Goal: Information Seeking & Learning: Learn about a topic

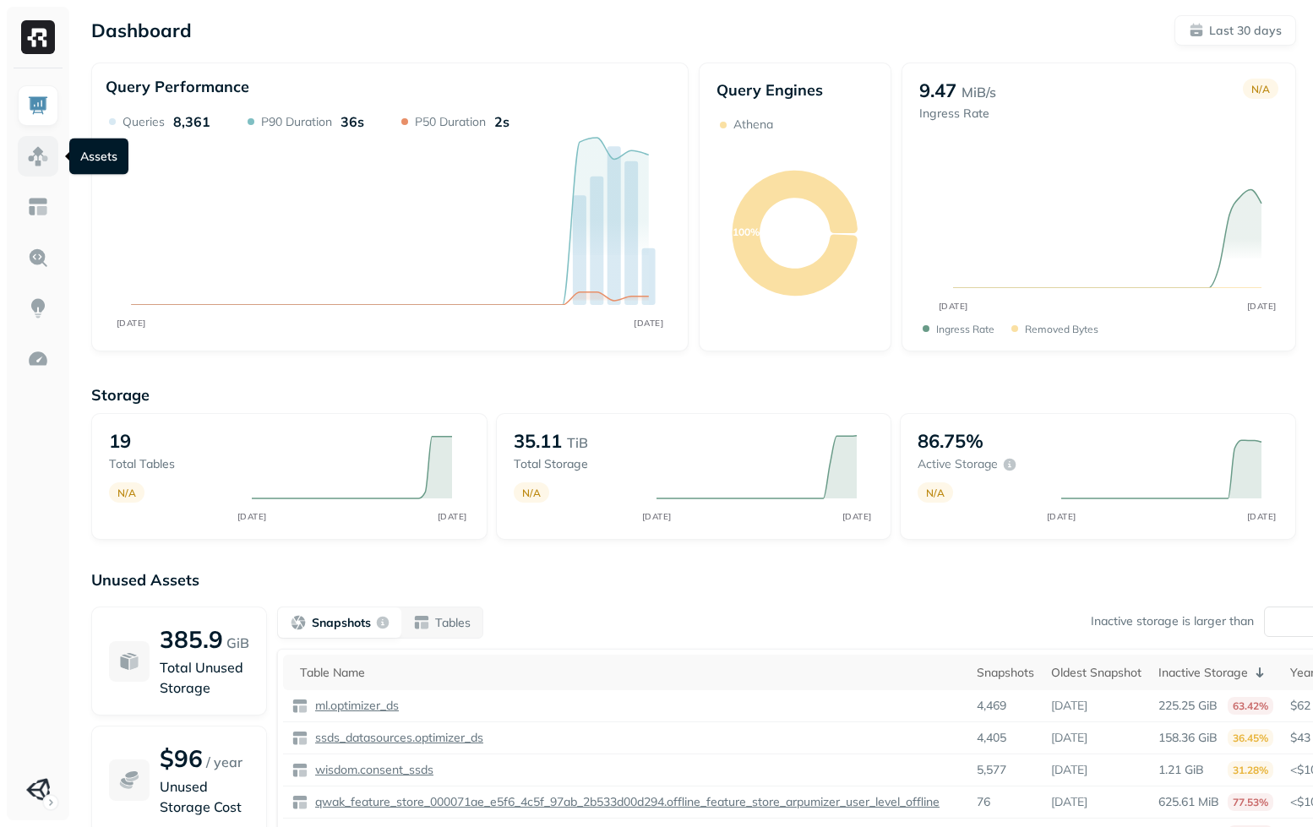
click at [34, 157] on img at bounding box center [38, 156] width 22 height 22
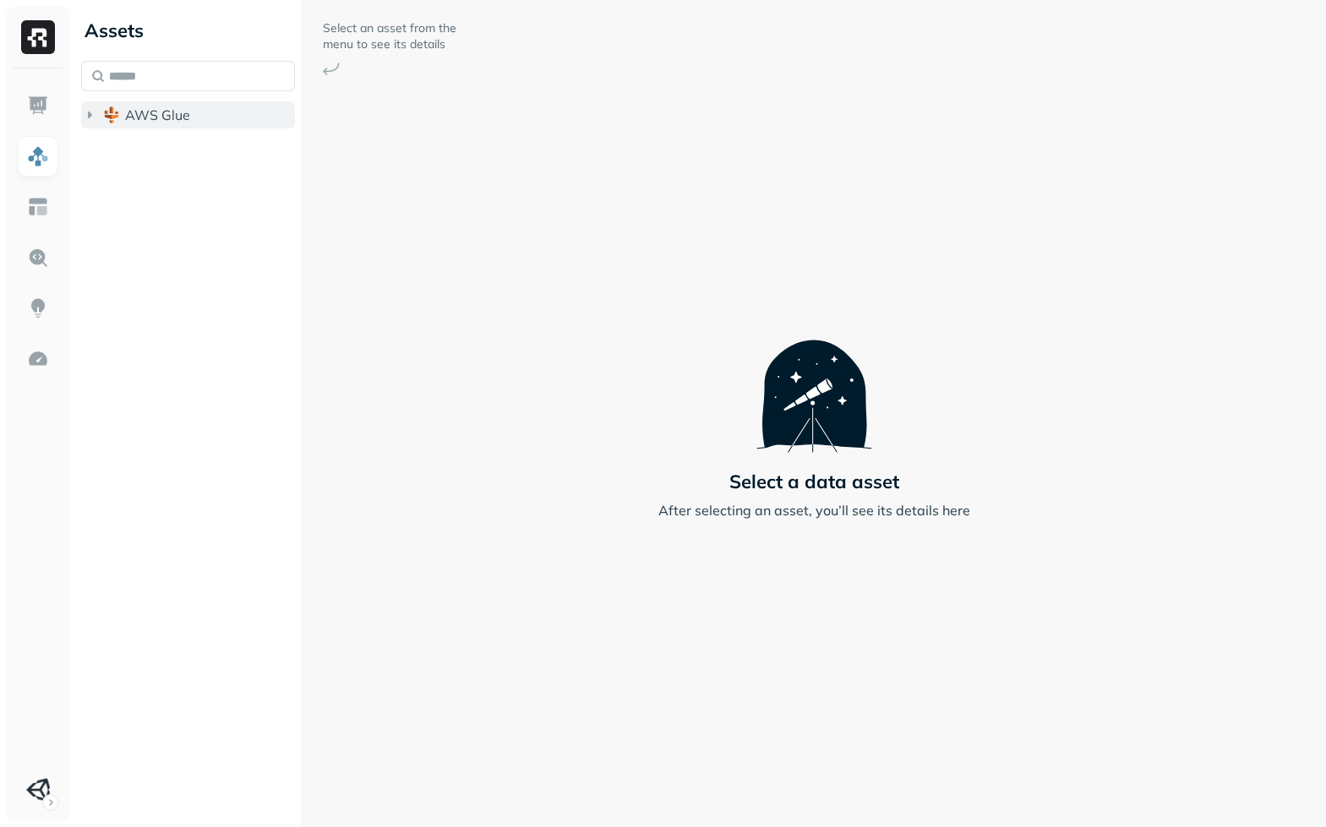
click at [148, 126] on button "AWS Glue" at bounding box center [188, 114] width 214 height 27
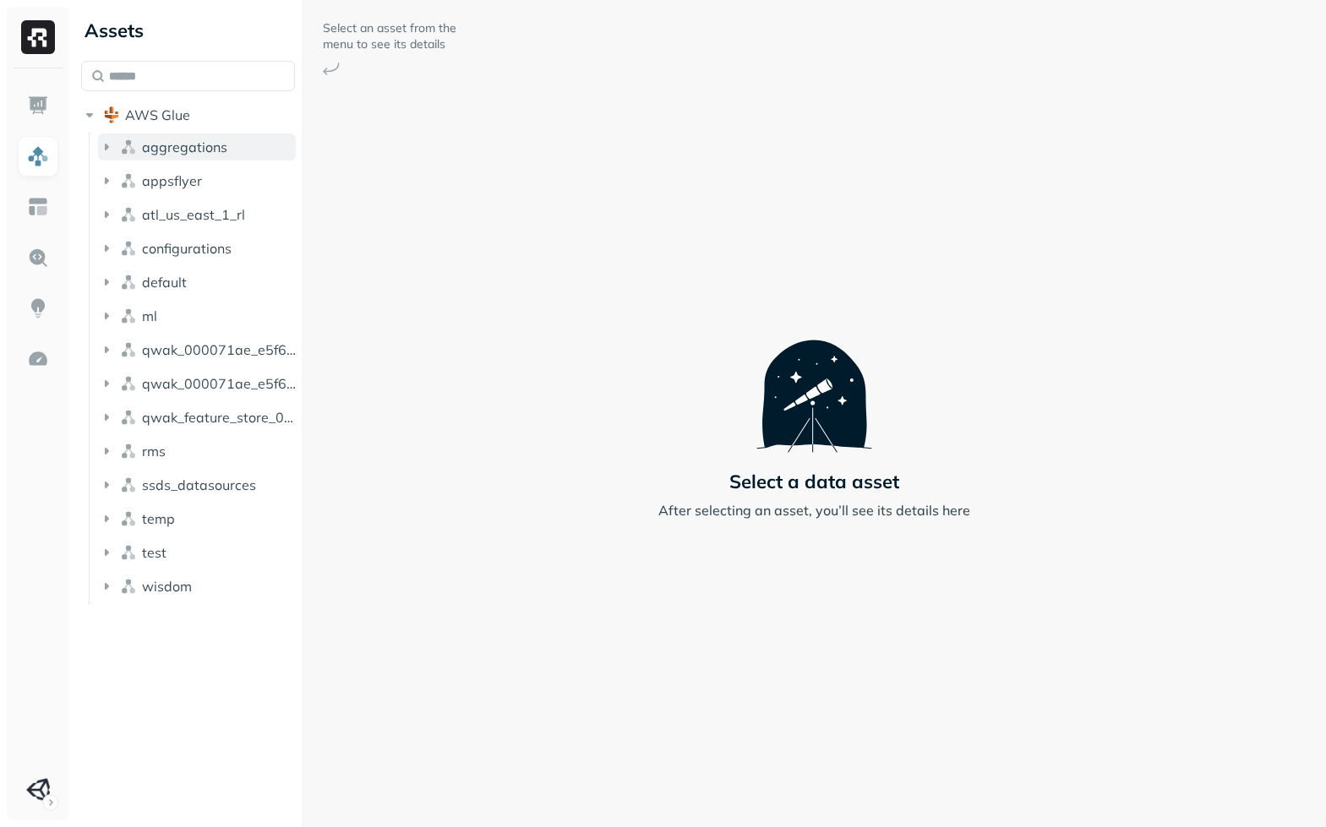
click at [179, 146] on span "aggregations" at bounding box center [184, 147] width 85 height 17
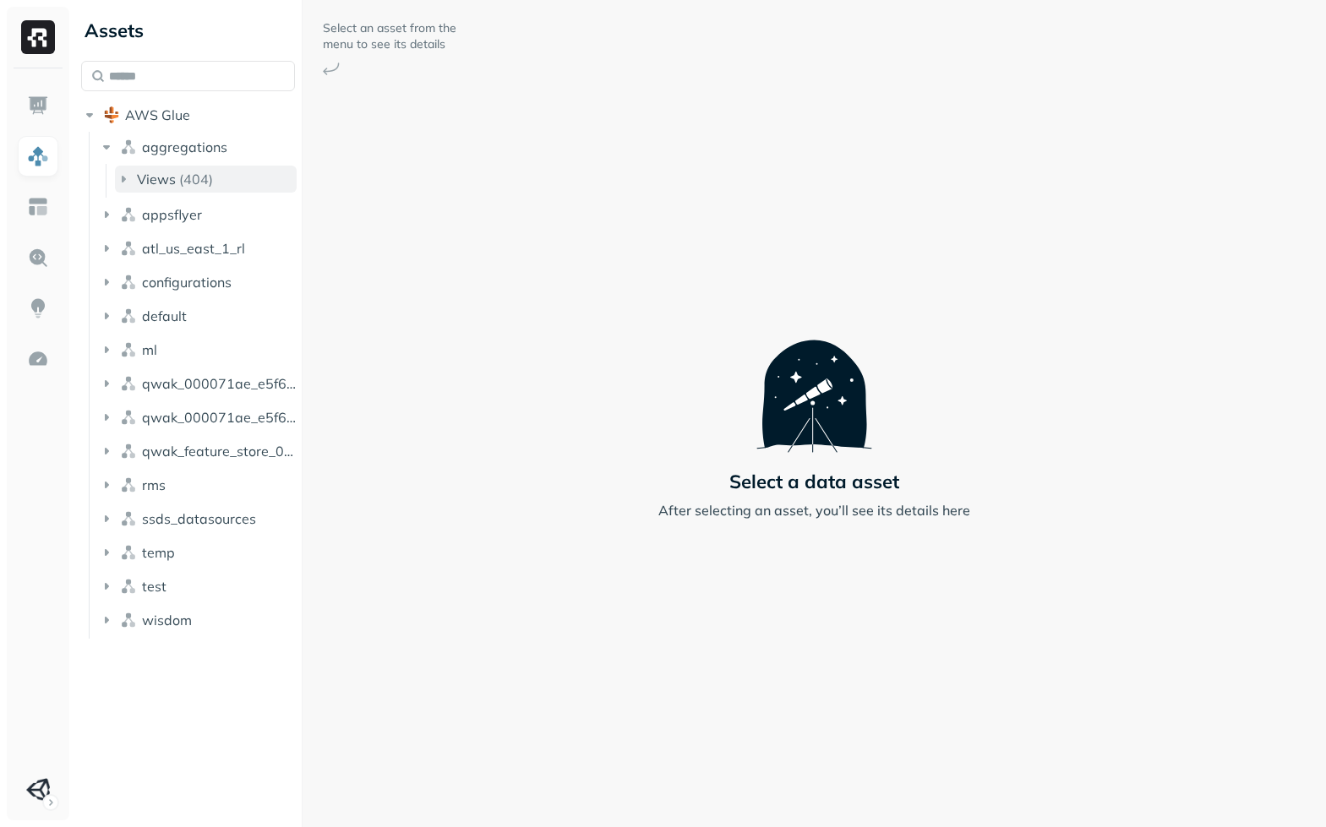
click at [195, 179] on p "( 404 )" at bounding box center [196, 179] width 34 height 17
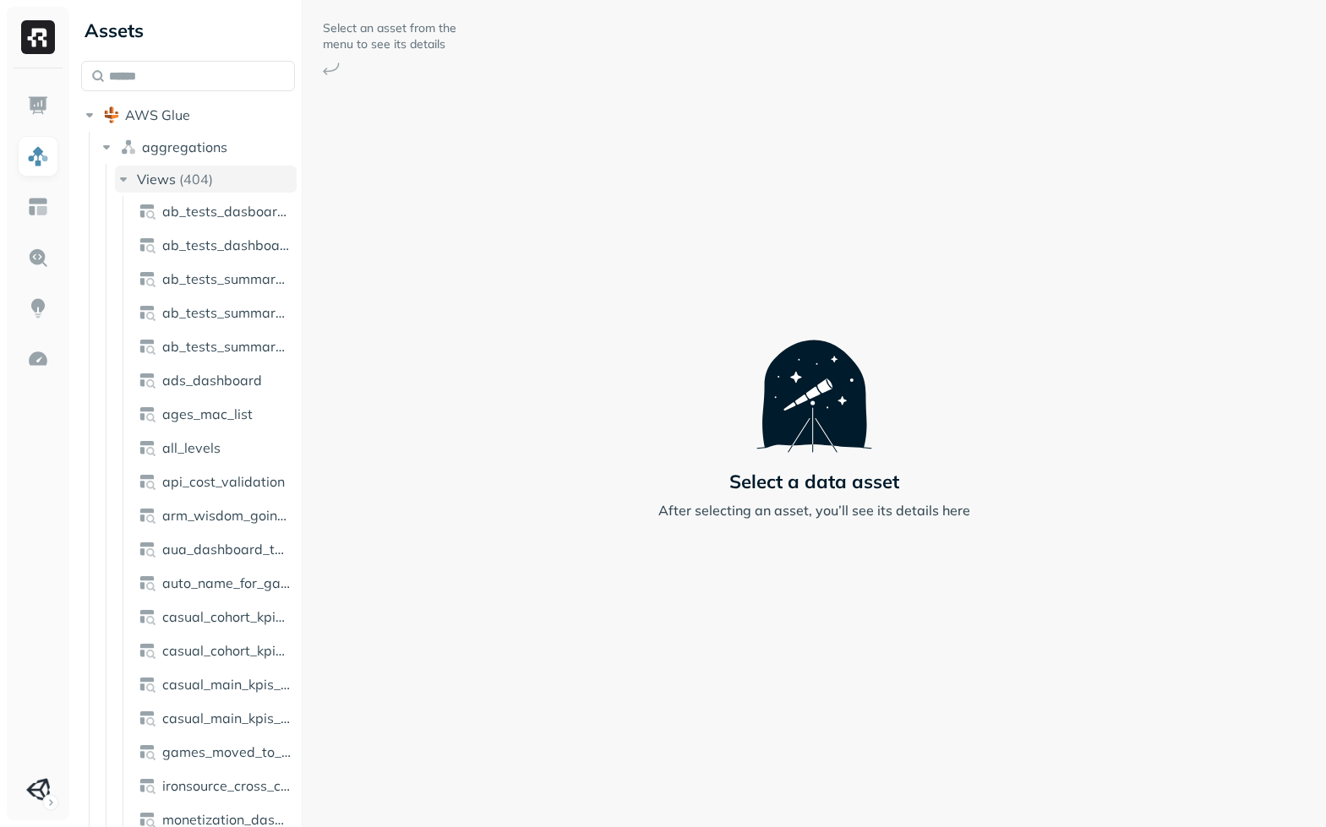
click at [182, 180] on p "( 404 )" at bounding box center [196, 179] width 34 height 17
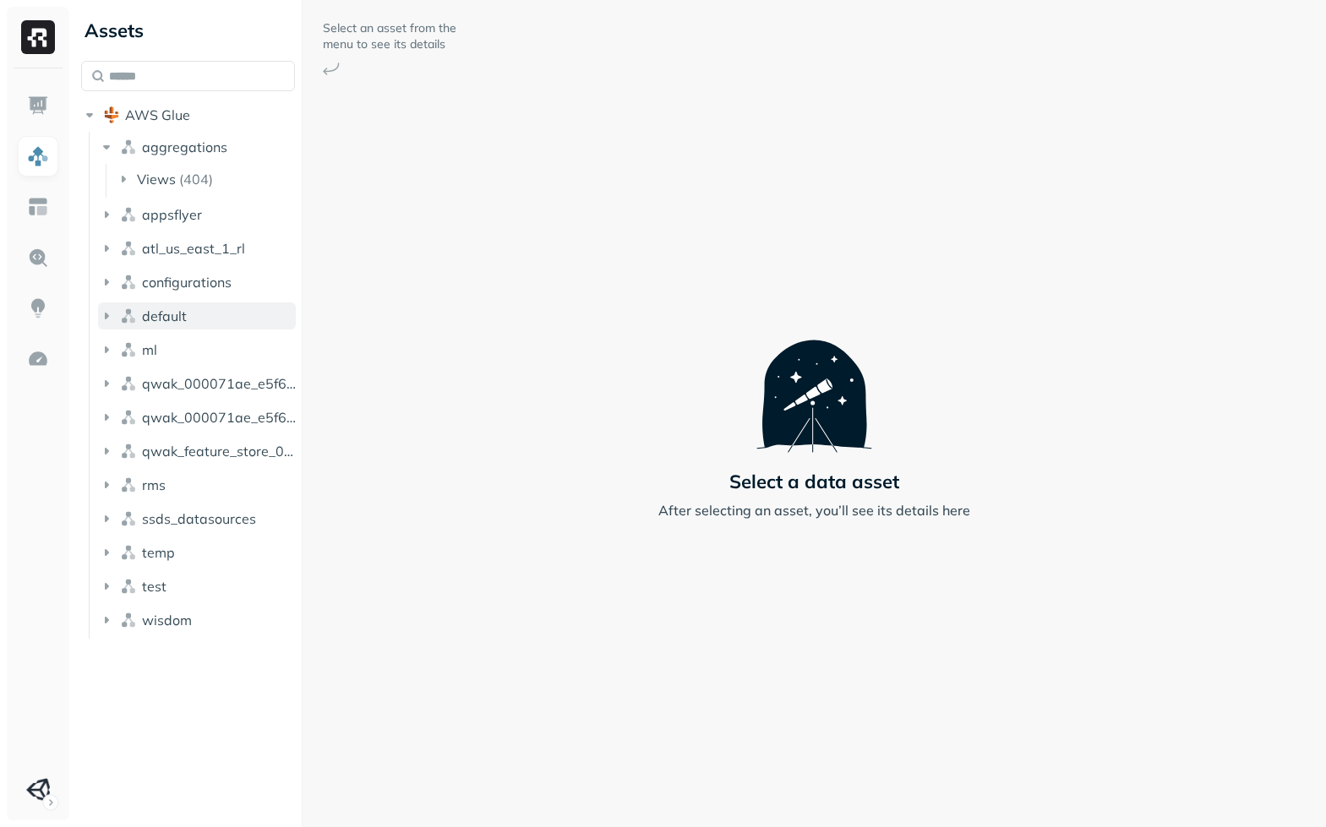
click at [193, 329] on button "default" at bounding box center [197, 315] width 198 height 27
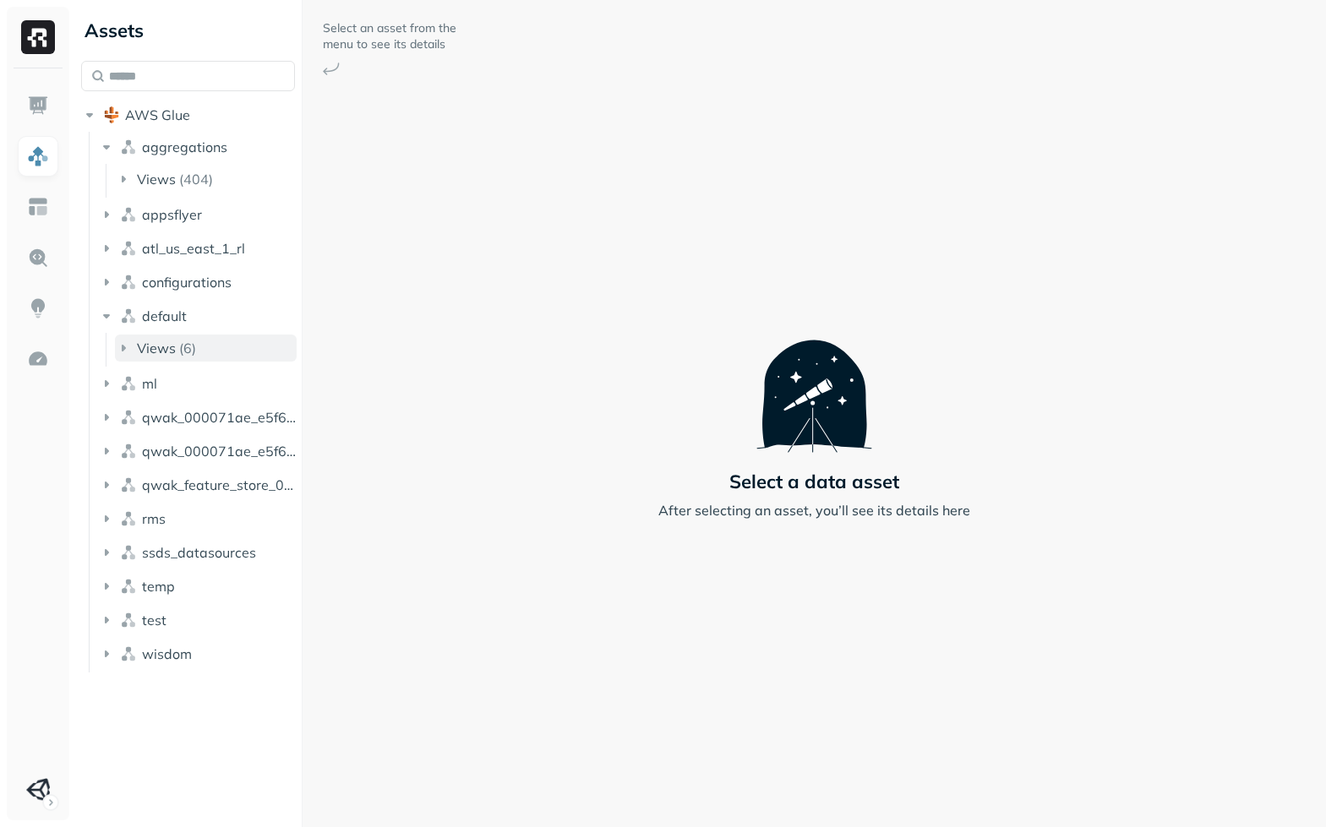
click at [198, 340] on button "Views ( 6 )" at bounding box center [206, 348] width 182 height 27
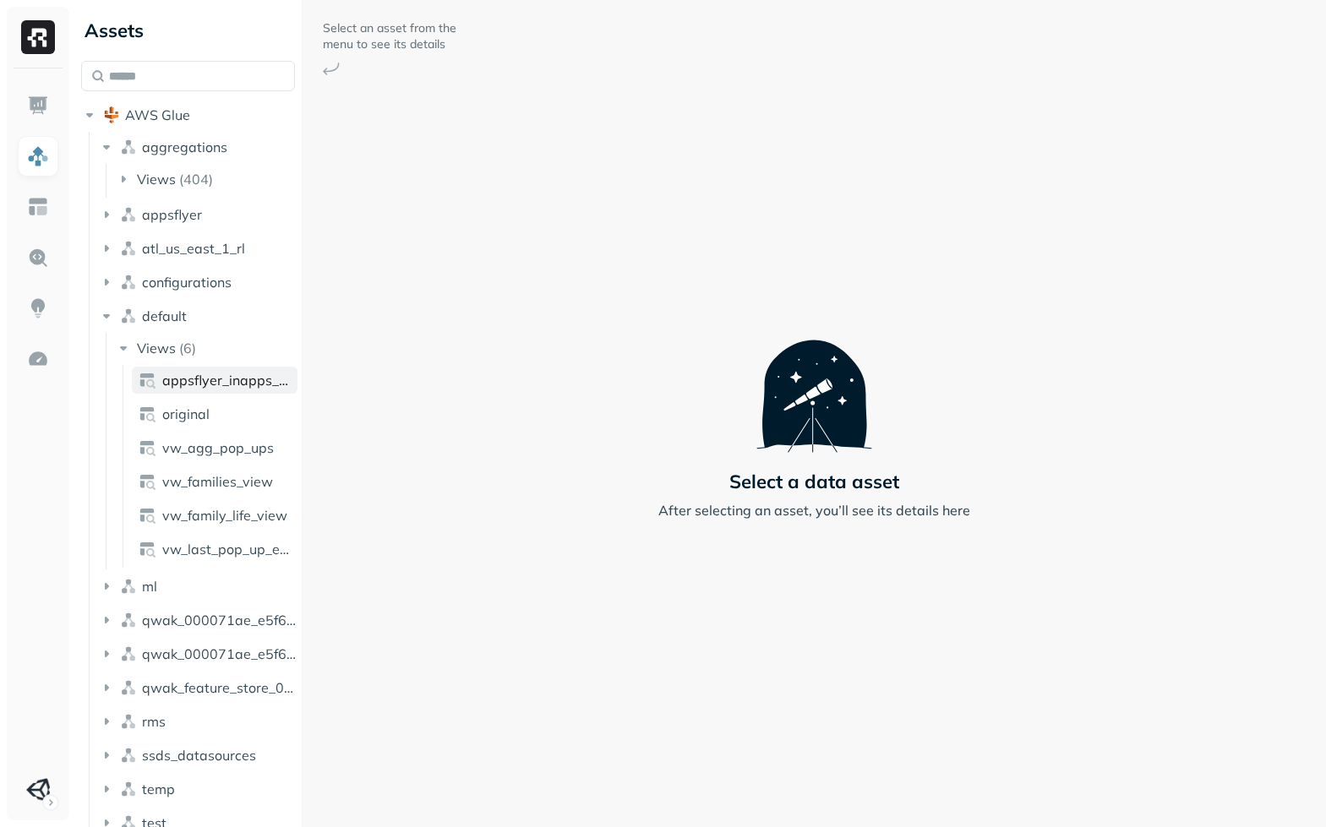
click at [201, 383] on span "appsflyer_inapps_retargeting_parquet_view" at bounding box center [226, 380] width 128 height 17
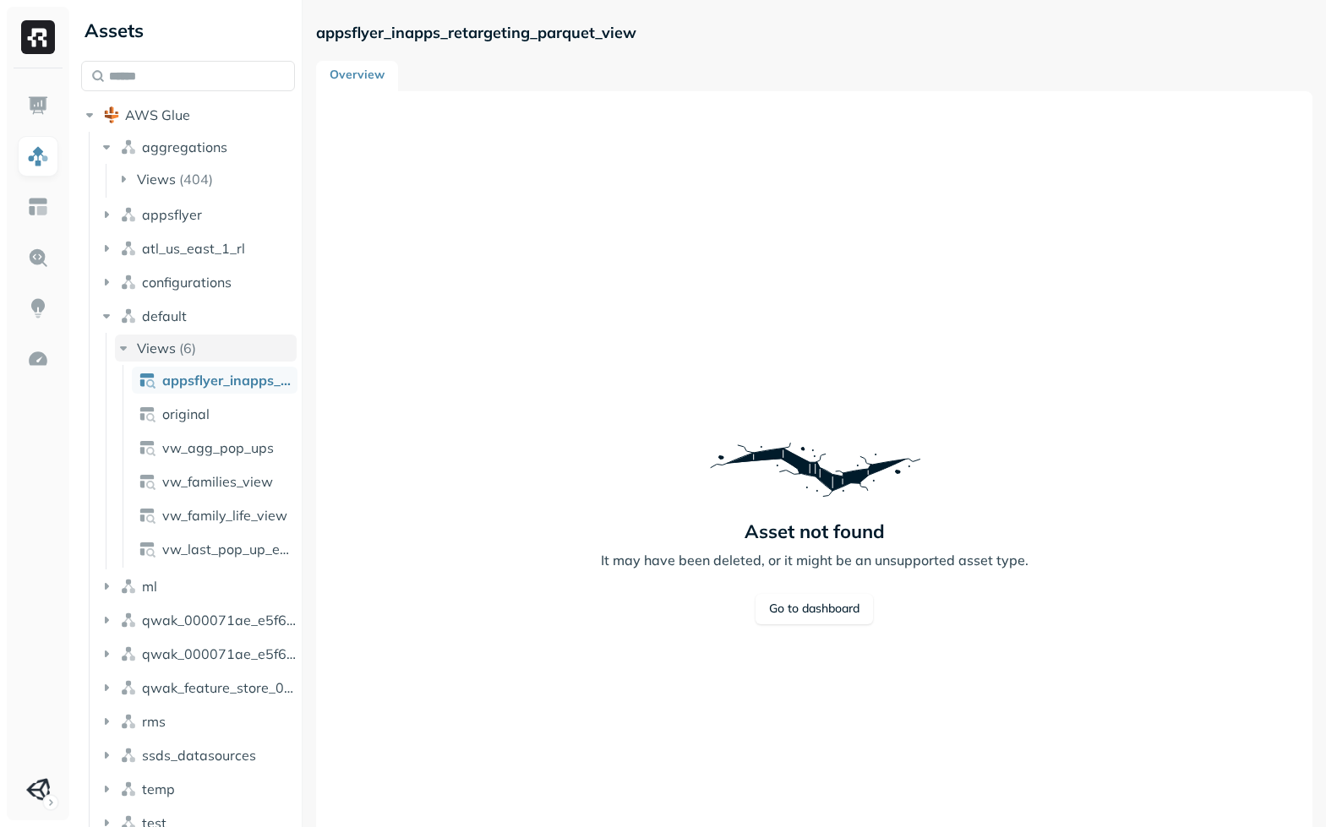
click at [194, 352] on p "( 6 )" at bounding box center [187, 348] width 17 height 17
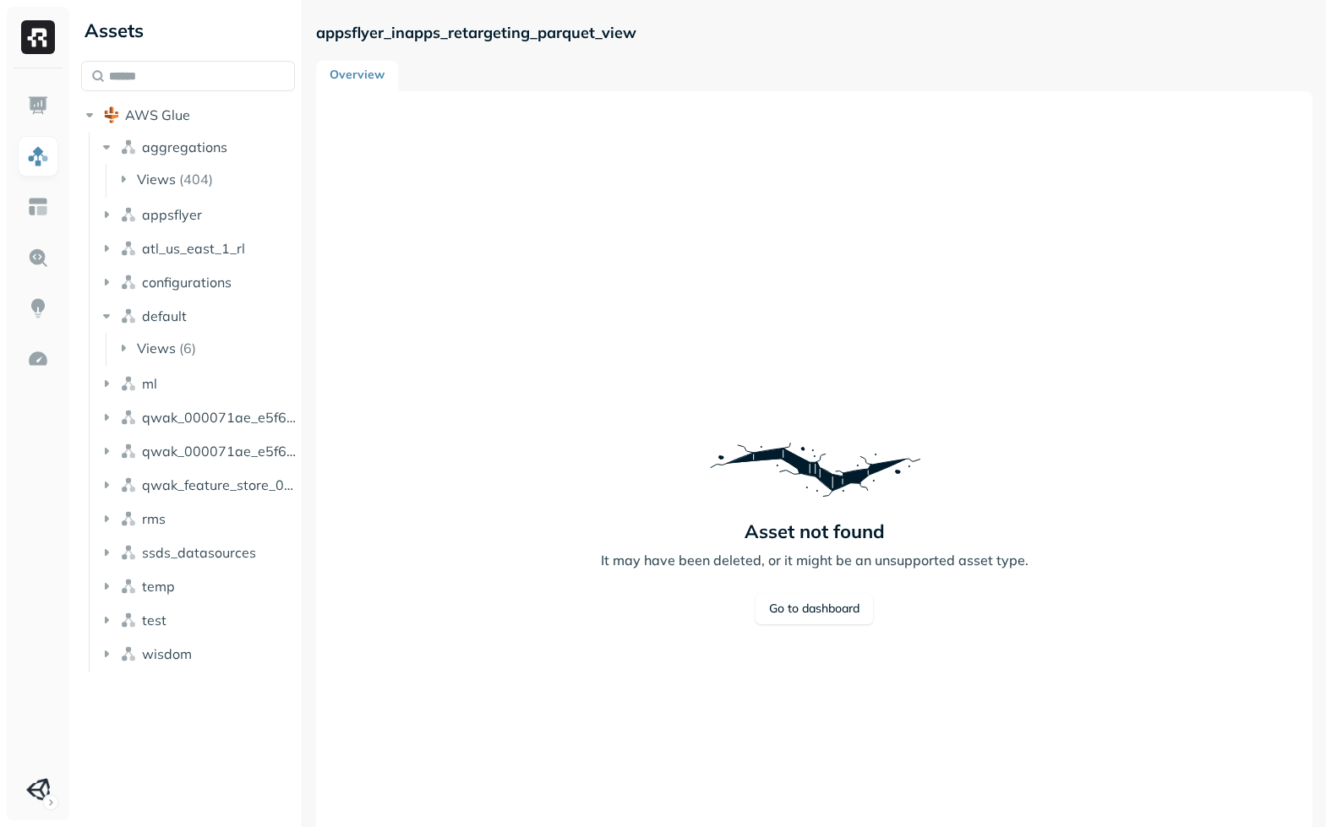
click at [184, 329] on div "default Views ( 6 )" at bounding box center [197, 334] width 198 height 64
click at [185, 326] on button "default" at bounding box center [197, 315] width 198 height 27
click at [204, 291] on button "configurations" at bounding box center [197, 282] width 198 height 27
click at [201, 328] on li "Views ( 1 )" at bounding box center [206, 316] width 182 height 30
click at [203, 325] on button "Views ( 1 )" at bounding box center [206, 314] width 182 height 27
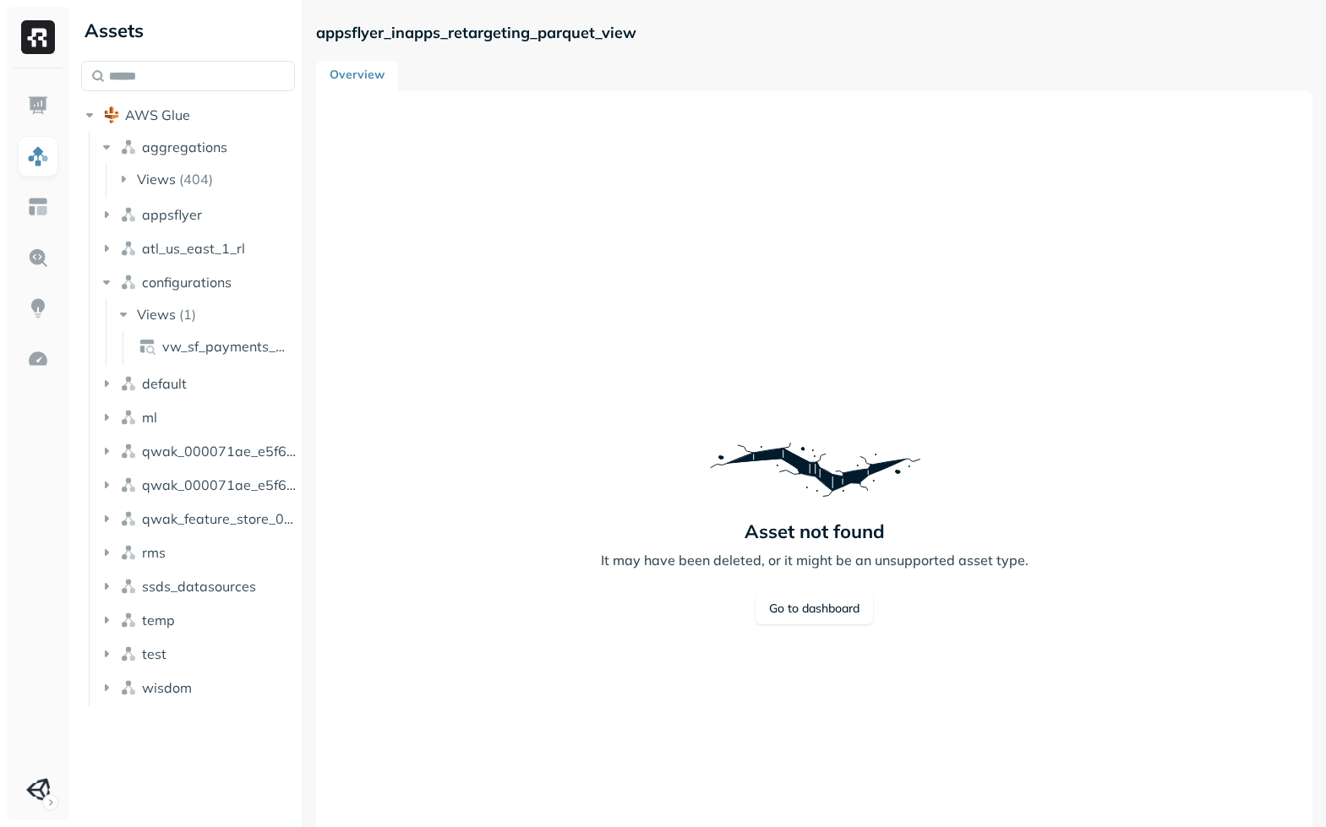
click at [203, 333] on ul "vw_sf_payments_config" at bounding box center [210, 348] width 175 height 34
click at [204, 340] on span "vw_sf_payments_config" at bounding box center [226, 346] width 128 height 17
click at [188, 327] on button "Views ( 1 )" at bounding box center [206, 314] width 182 height 27
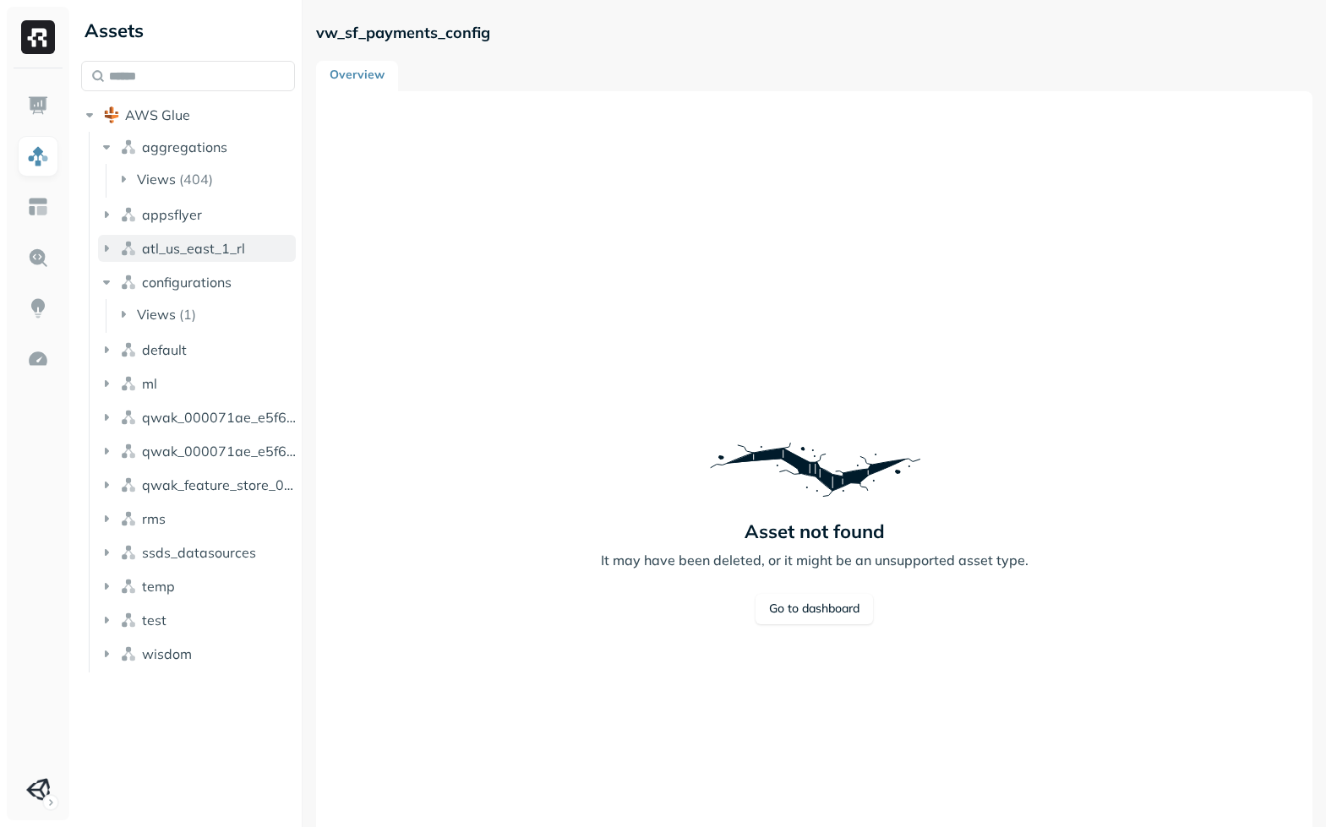
click at [230, 257] on button "atl_us_east_1_rl" at bounding box center [197, 248] width 198 height 27
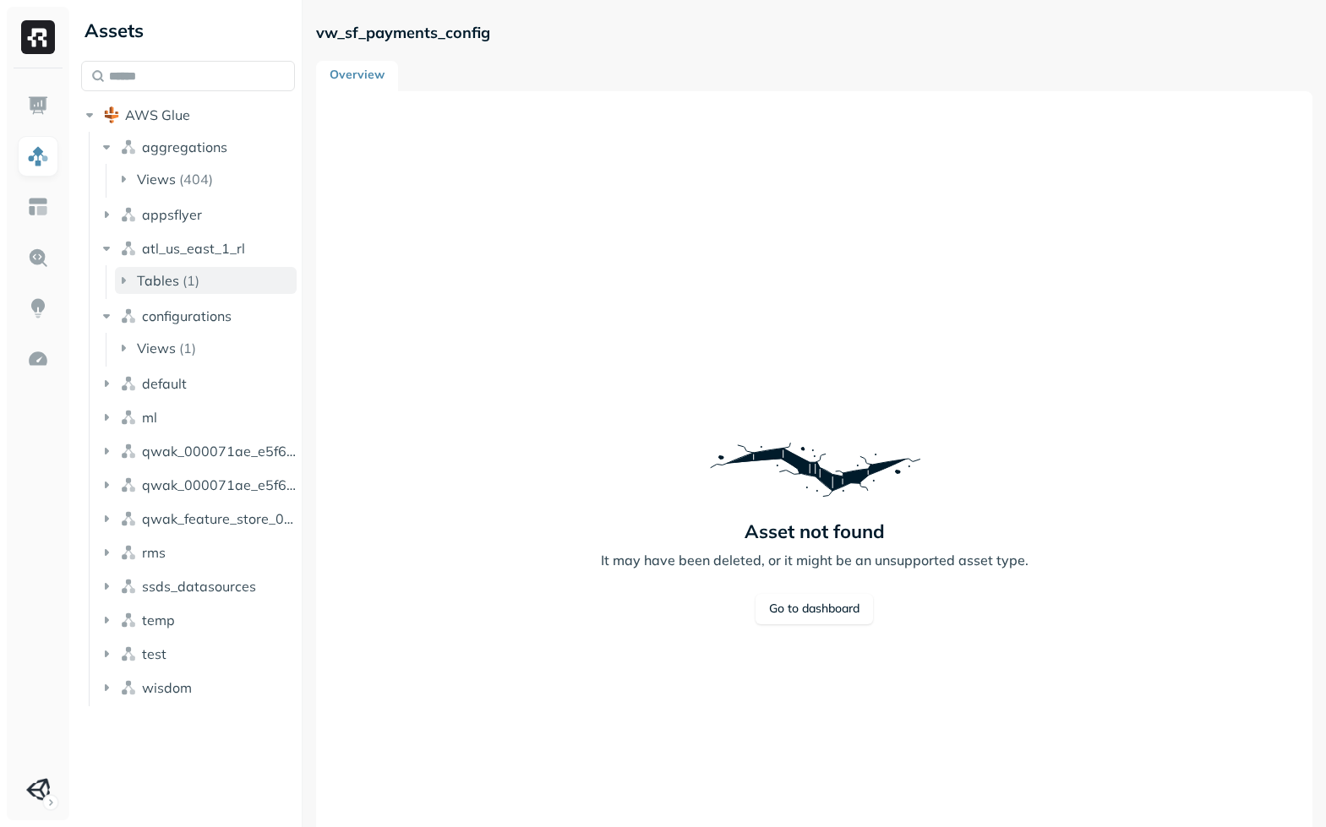
click at [230, 281] on button "Tables ( 1 )" at bounding box center [206, 280] width 182 height 27
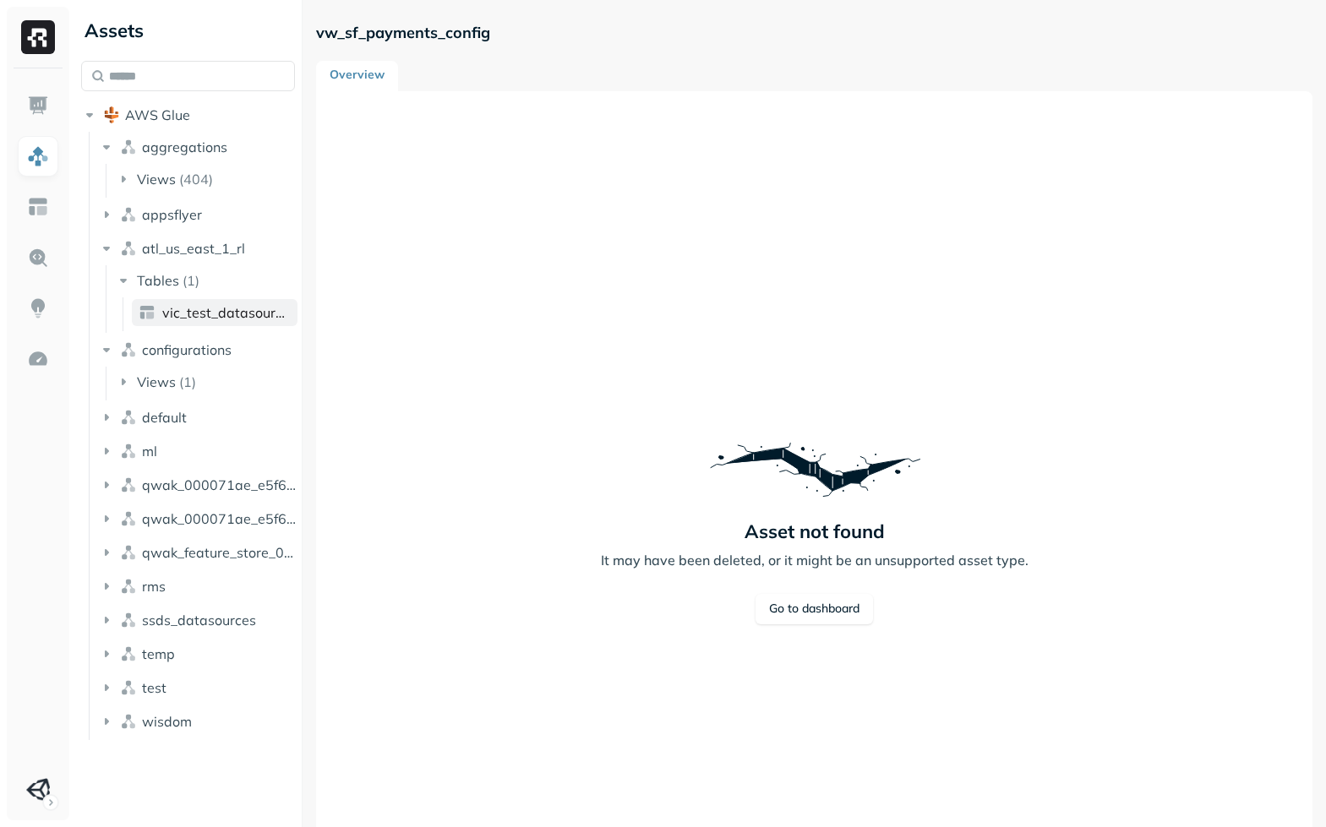
click at [214, 310] on span "vic_test_datasource_layer_intermediate" at bounding box center [226, 312] width 128 height 17
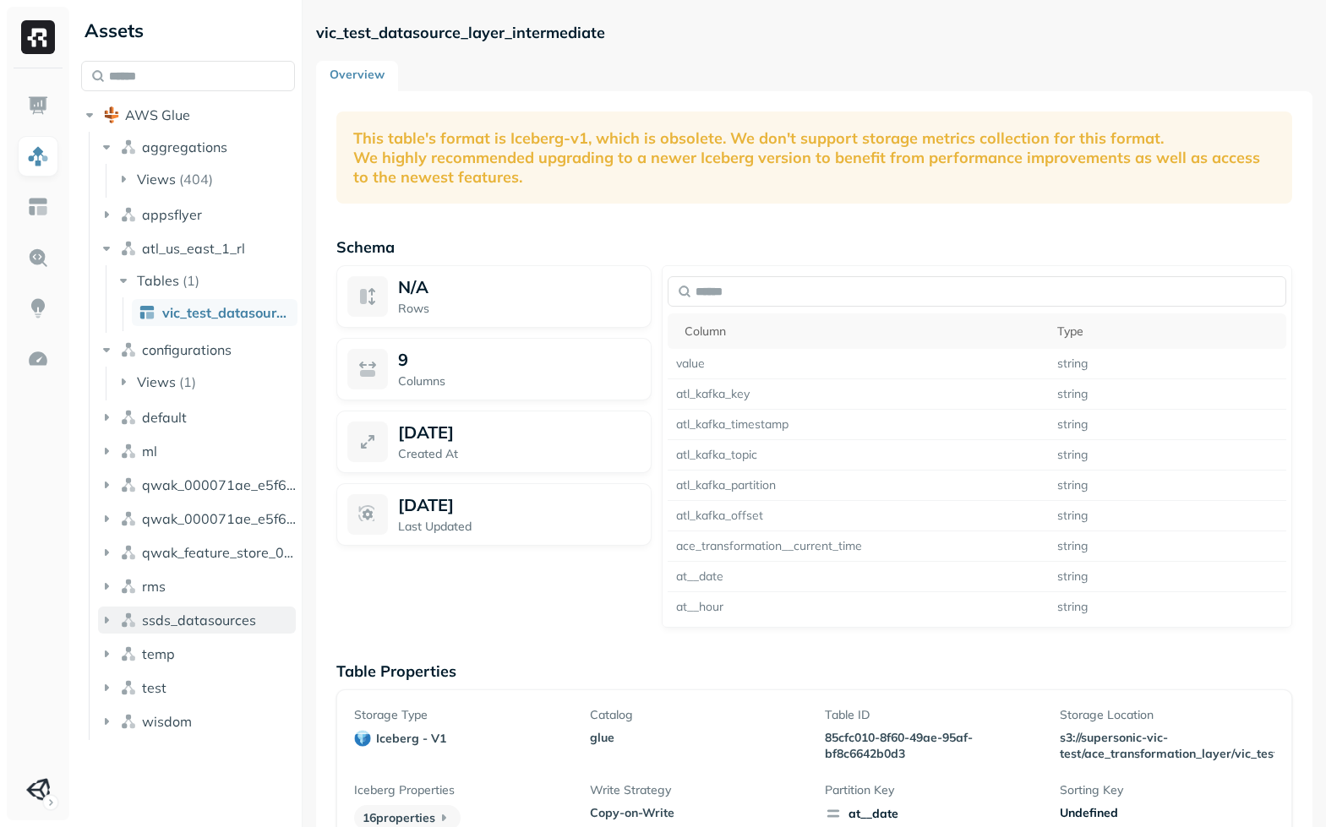
click at [134, 631] on button "ssds_datasources" at bounding box center [197, 620] width 198 height 27
click at [182, 656] on p "( 3 )" at bounding box center [190, 652] width 17 height 17
click at [193, 684] on span "optimizer_ds" at bounding box center [202, 684] width 81 height 17
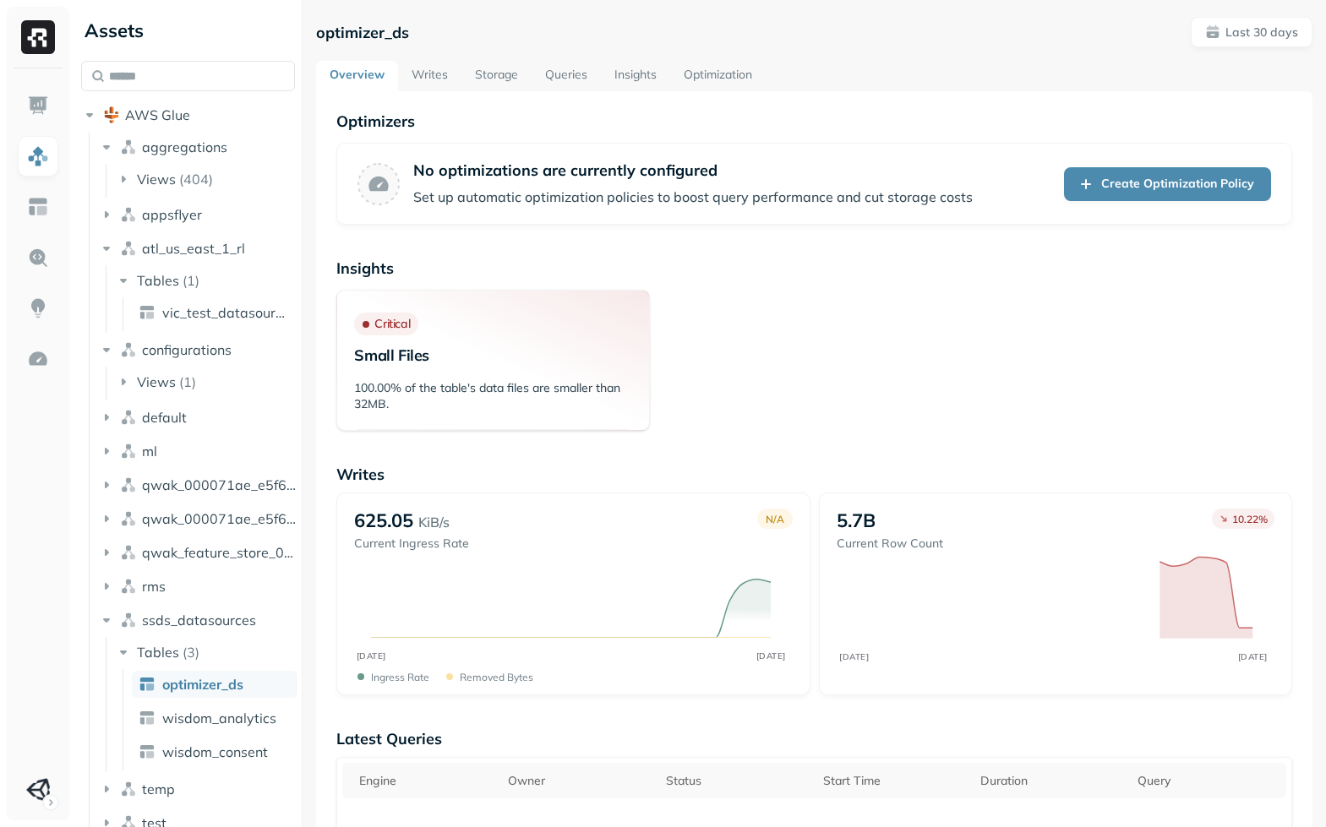
click at [575, 83] on link "Queries" at bounding box center [565, 76] width 69 height 30
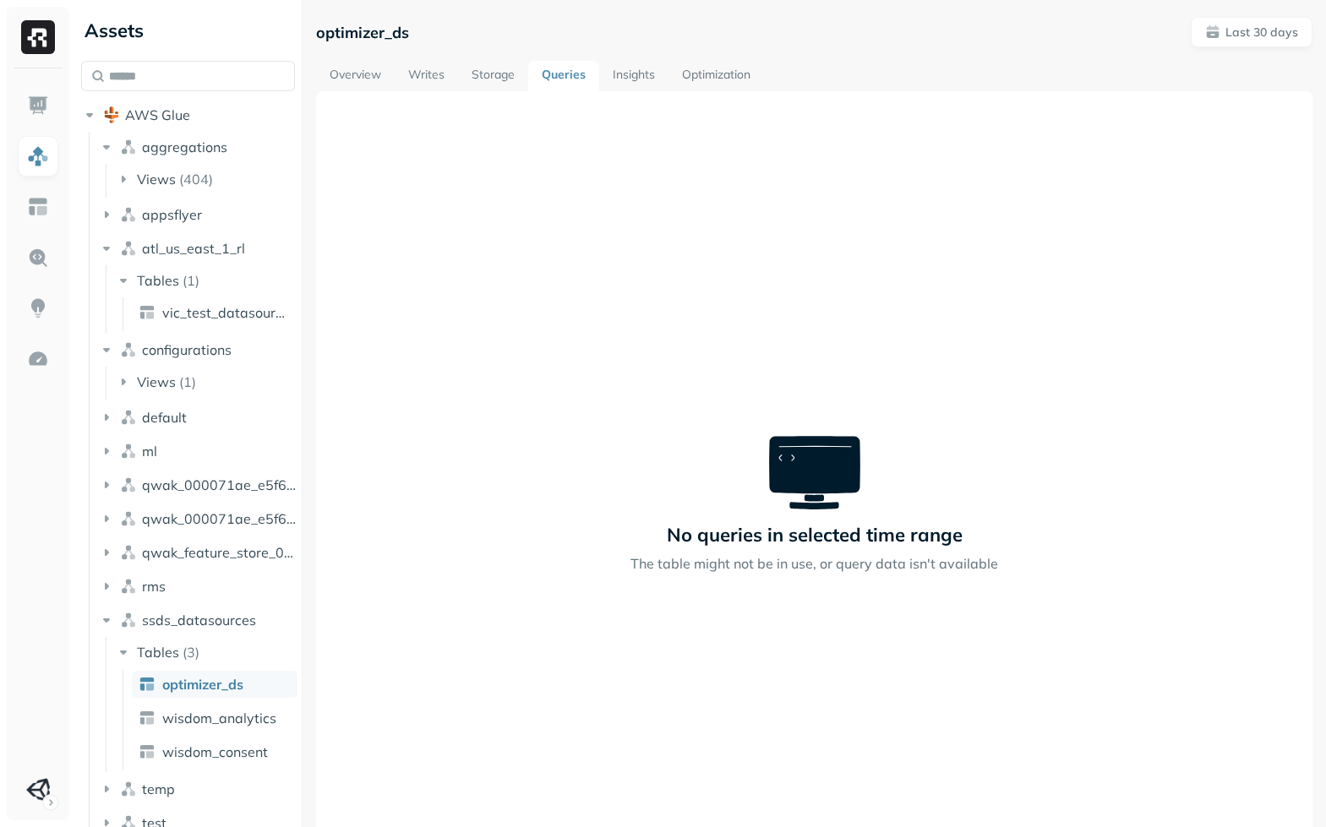
click at [511, 69] on link "Storage" at bounding box center [493, 76] width 70 height 30
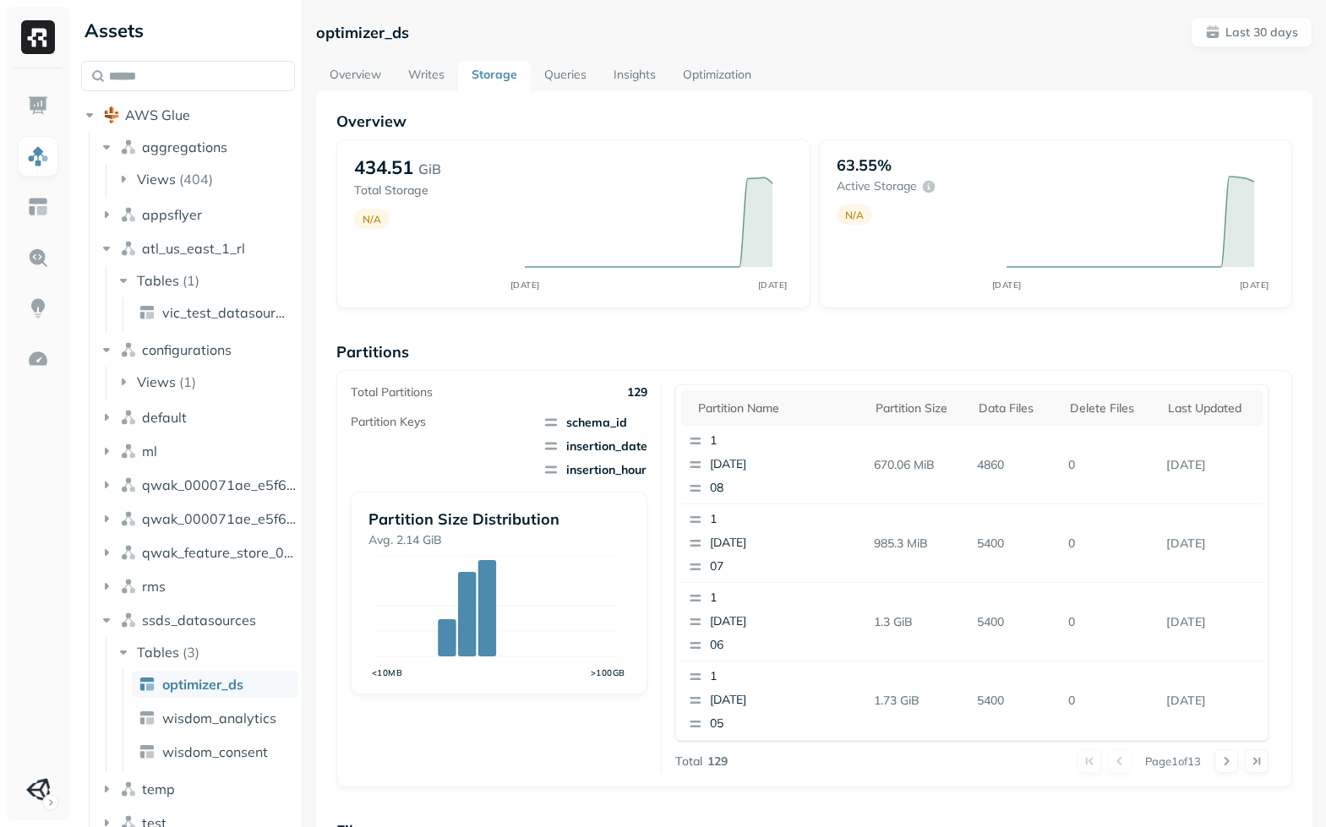
scroll to position [465, 0]
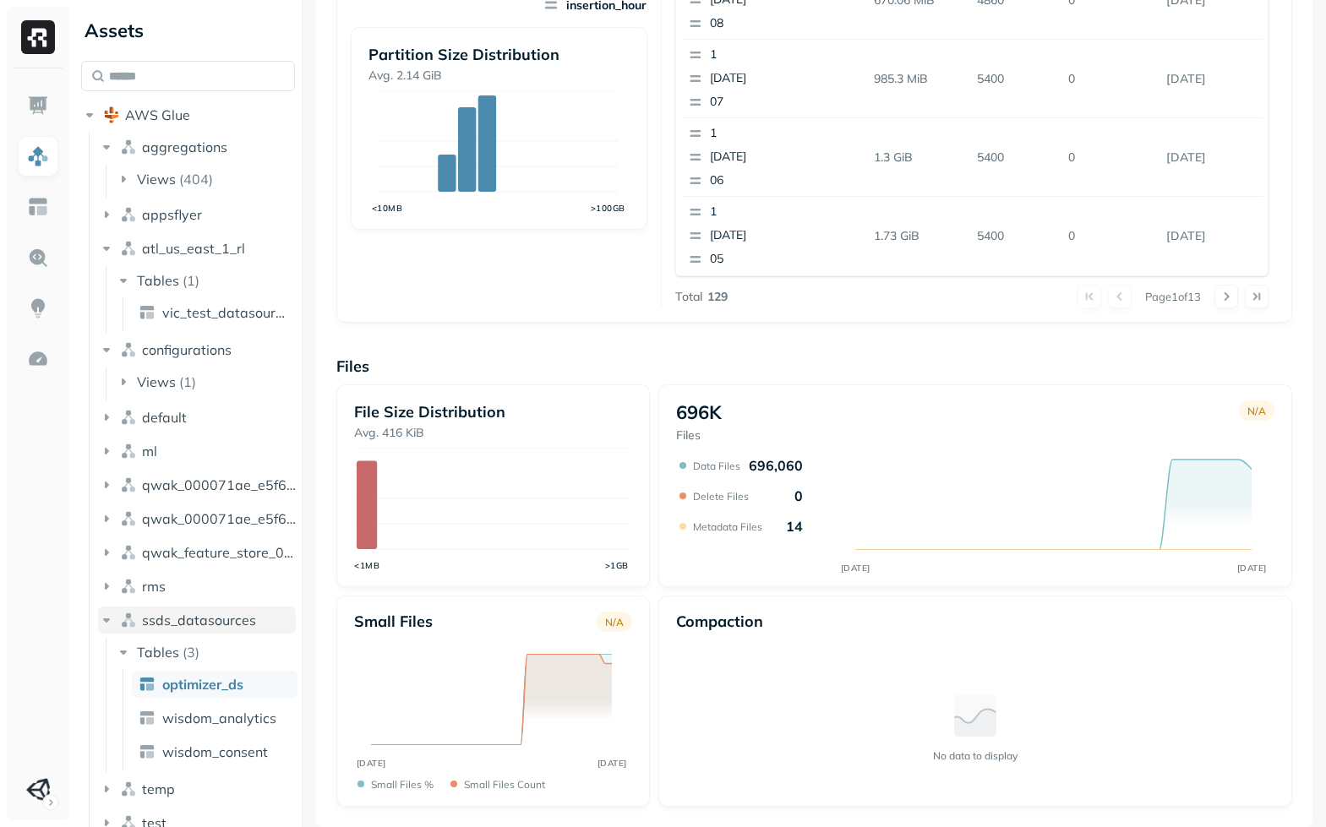
click at [229, 626] on span "ssds_datasources" at bounding box center [199, 620] width 114 height 17
click at [172, 690] on button "test" at bounding box center [197, 687] width 198 height 27
click at [182, 724] on p "( 3 )" at bounding box center [190, 719] width 17 height 17
click at [182, 723] on p "( 3 )" at bounding box center [190, 719] width 17 height 17
click at [177, 742] on button "Views ( 13 )" at bounding box center [206, 753] width 182 height 27
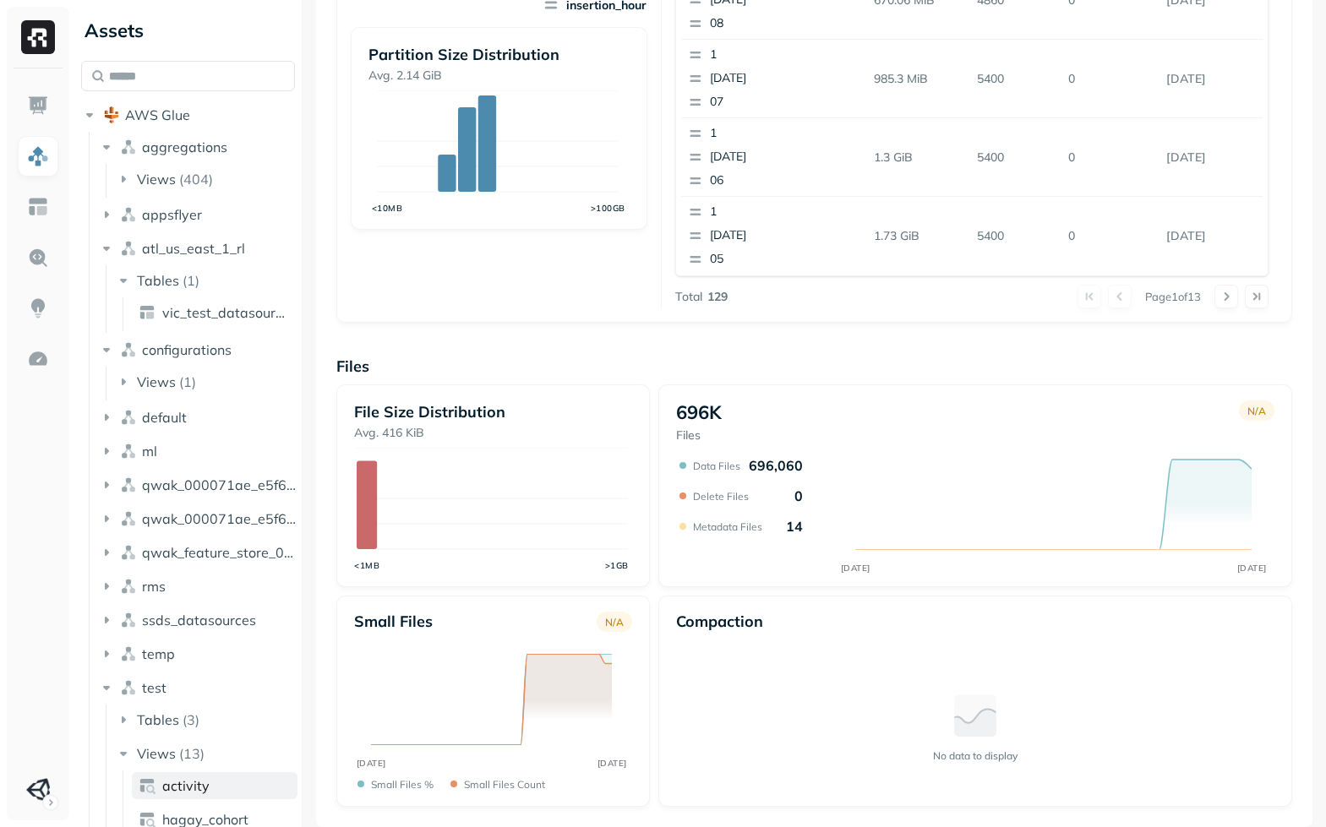
click at [189, 790] on span "activity" at bounding box center [185, 785] width 47 height 17
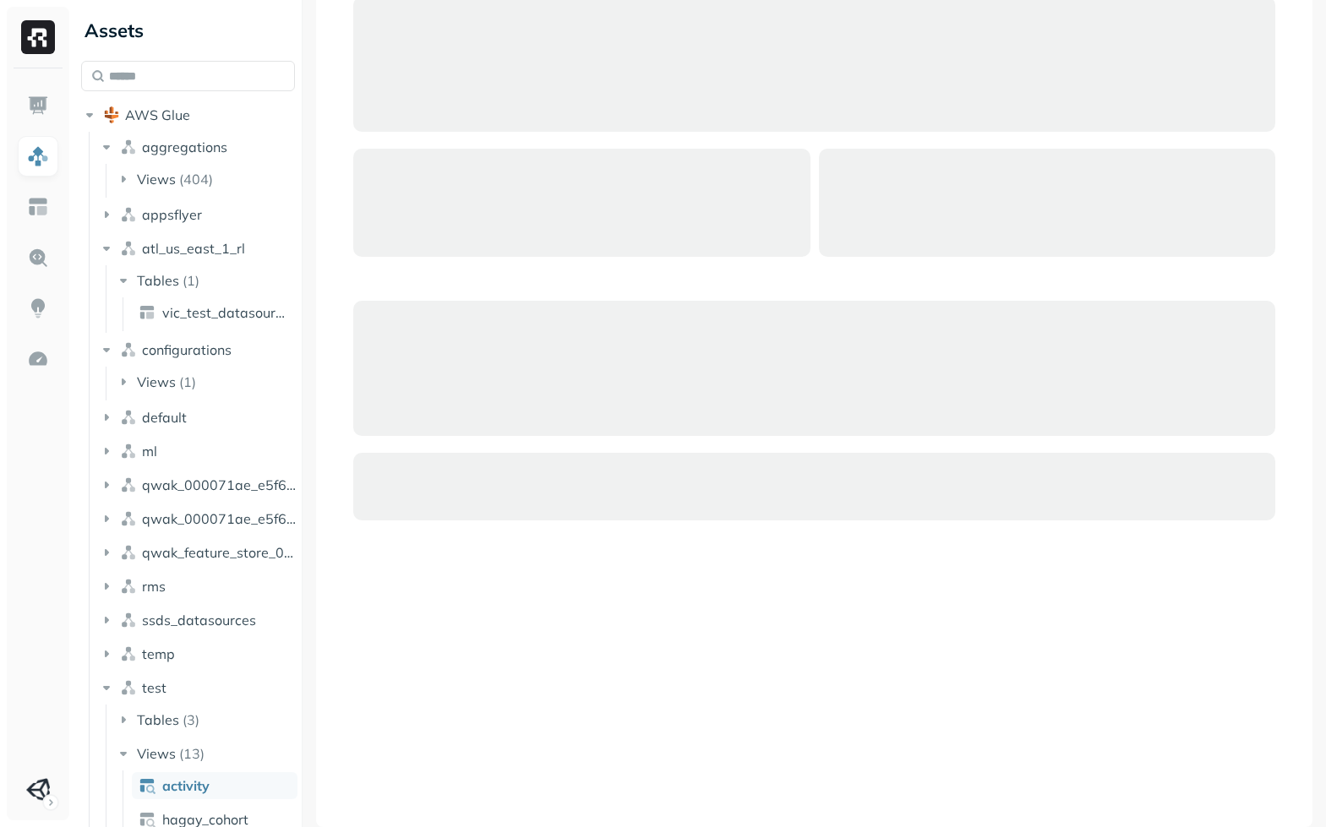
scroll to position [427, 0]
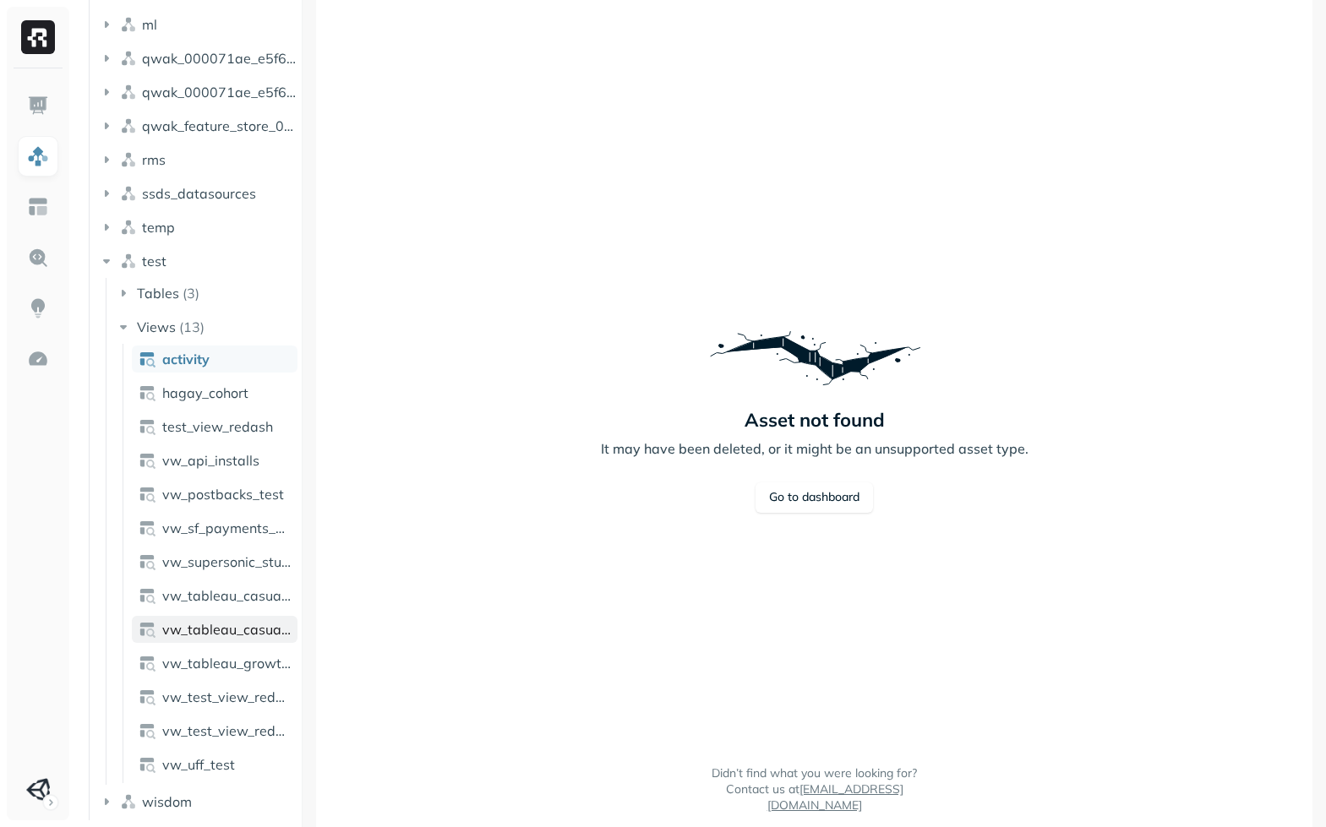
click at [221, 618] on link "vw_tableau_casual_main_kpis_v3" at bounding box center [215, 629] width 166 height 27
click at [184, 308] on li "Tables ( 3 )" at bounding box center [206, 295] width 182 height 30
click at [182, 319] on p "( 13 )" at bounding box center [191, 327] width 25 height 17
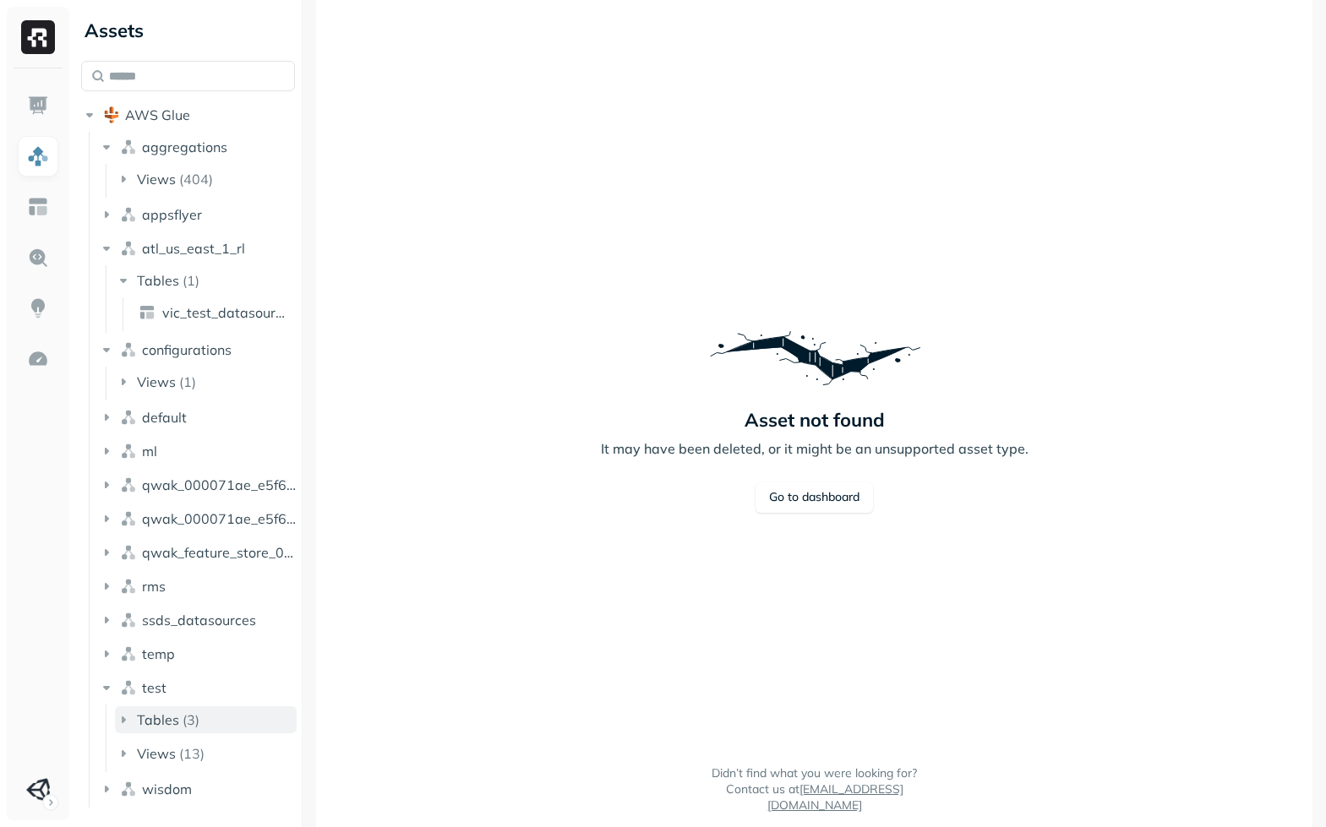
click at [185, 722] on p "( 3 )" at bounding box center [190, 719] width 17 height 17
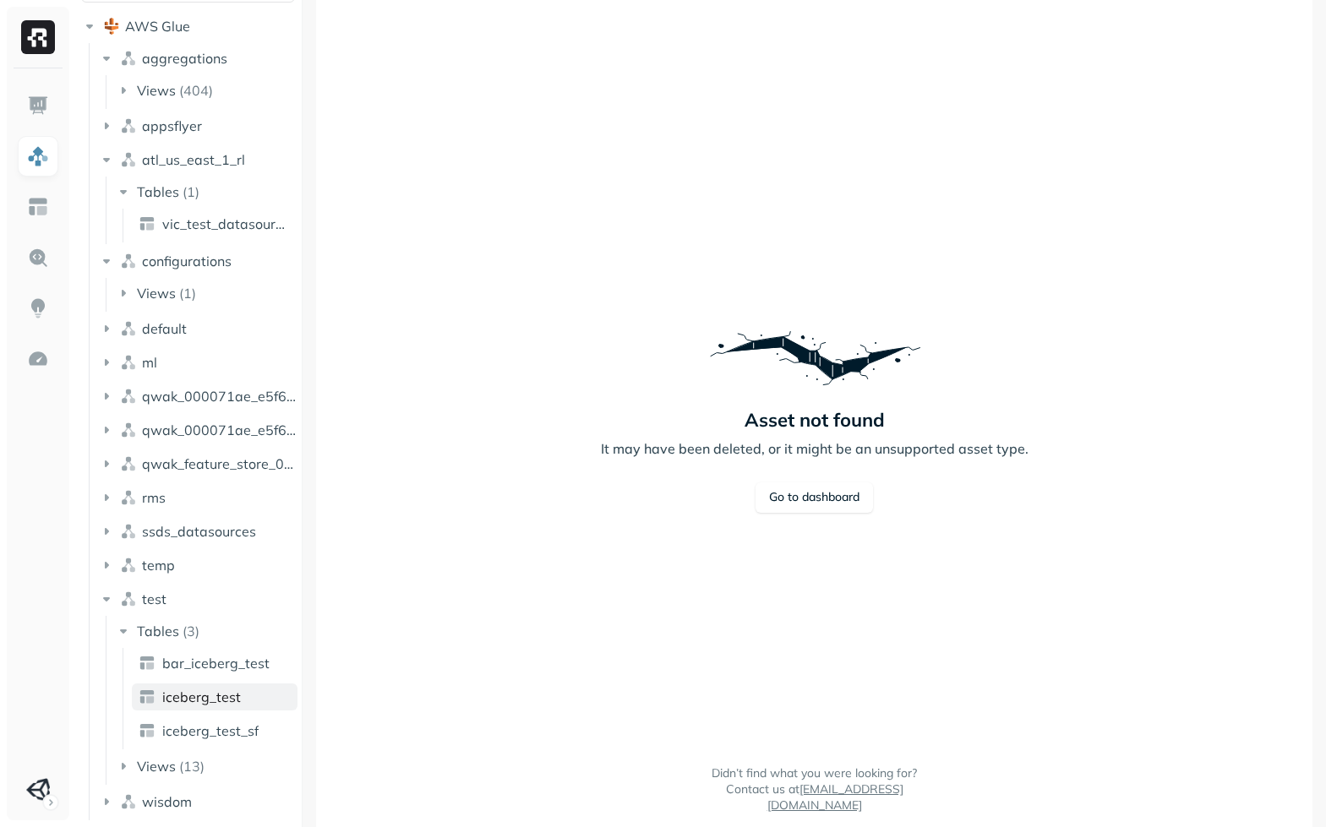
click at [204, 689] on span "iceberg_test" at bounding box center [201, 697] width 79 height 17
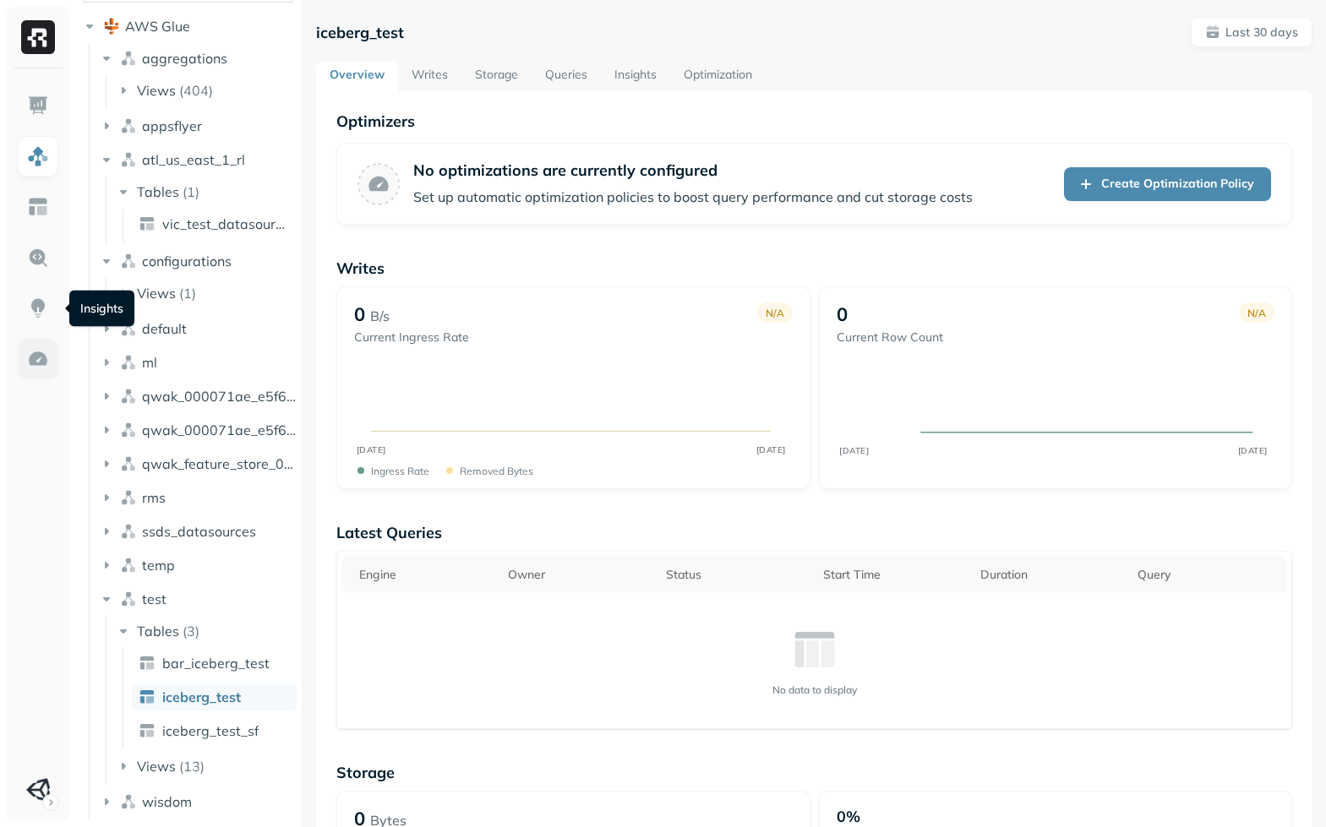
click at [41, 350] on img at bounding box center [38, 359] width 22 height 22
